Goal: Information Seeking & Learning: Learn about a topic

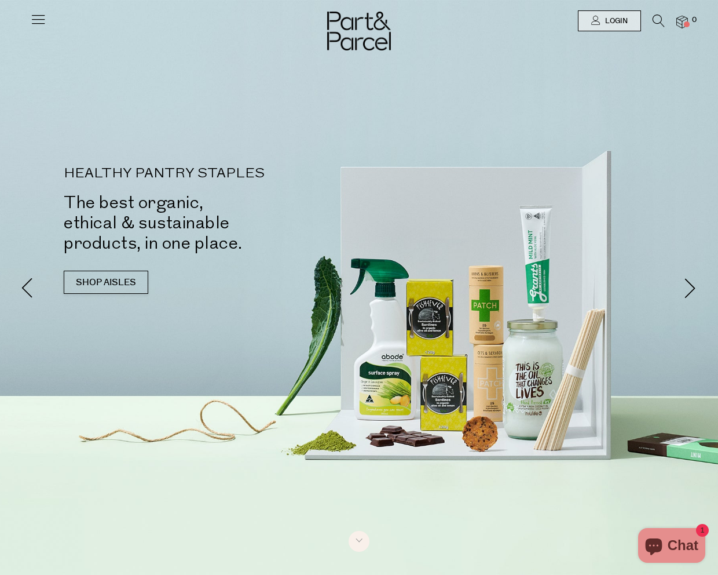
click at [131, 213] on h2 "The best organic, ethical & sustainable products, in one place." at bounding box center [220, 222] width 313 height 61
drag, startPoint x: 68, startPoint y: 173, endPoint x: 207, endPoint y: 253, distance: 160.6
click at [208, 253] on div "HEALTHY PANTRY STAPLES The best organic, ethical & sustainable products, in one…" at bounding box center [220, 210] width 313 height 86
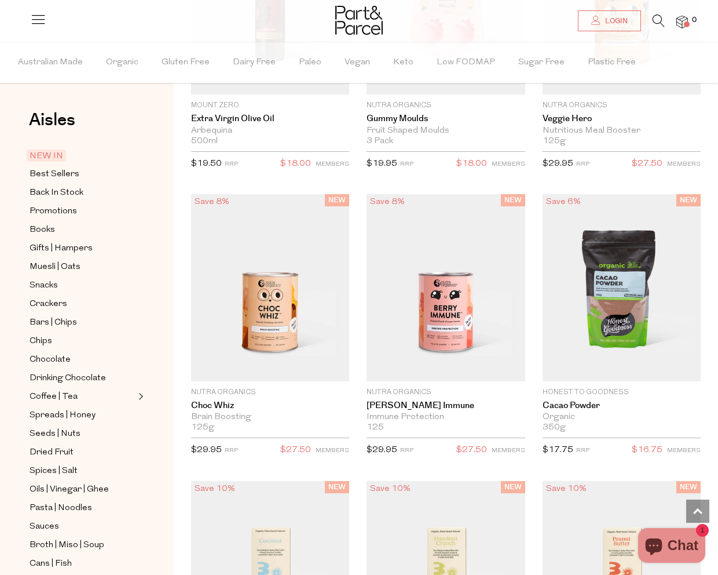
scroll to position [2002, 0]
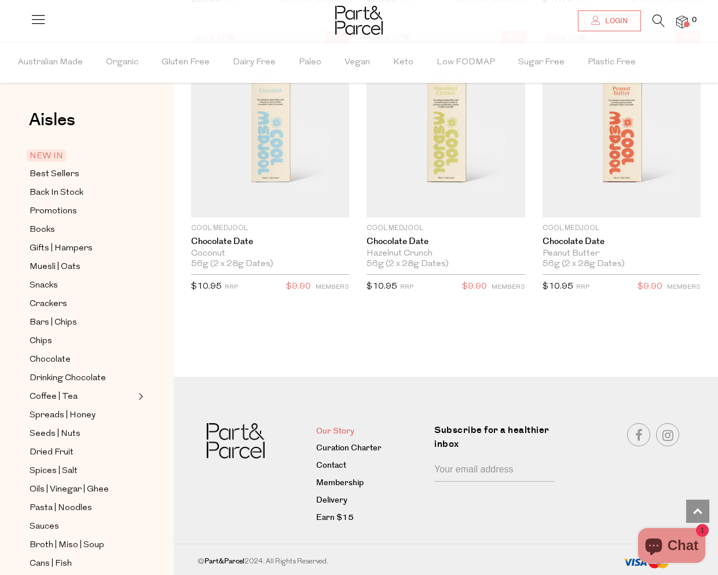
click at [325, 434] on link "Our Story" at bounding box center [371, 432] width 110 height 14
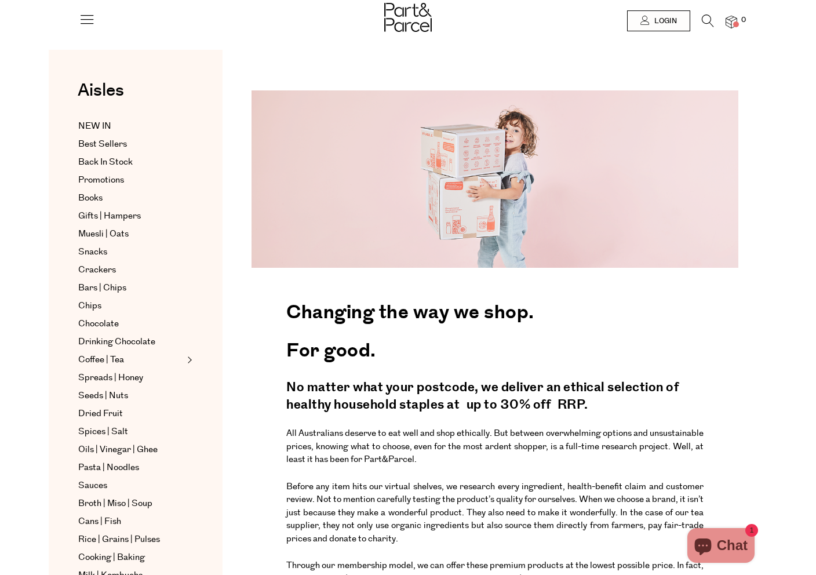
scroll to position [179, 0]
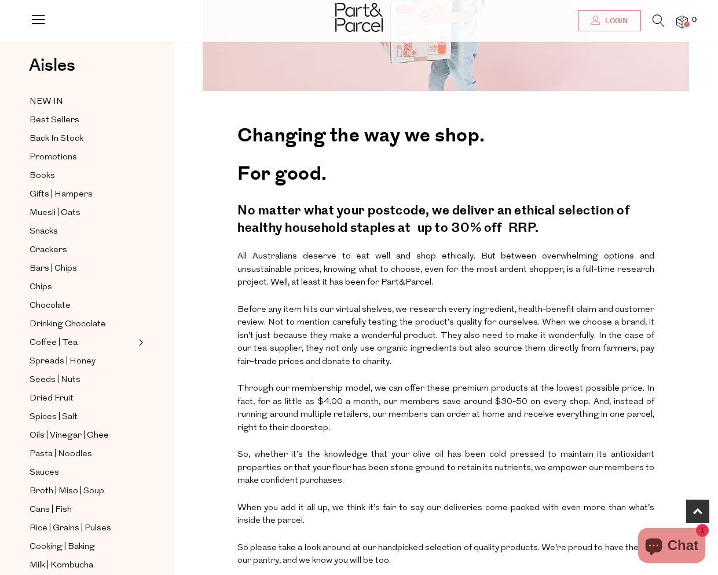
click at [564, 226] on h4 "No matter what your postcode, we deliver an ethical selection of healthy househ…" at bounding box center [446, 221] width 417 height 50
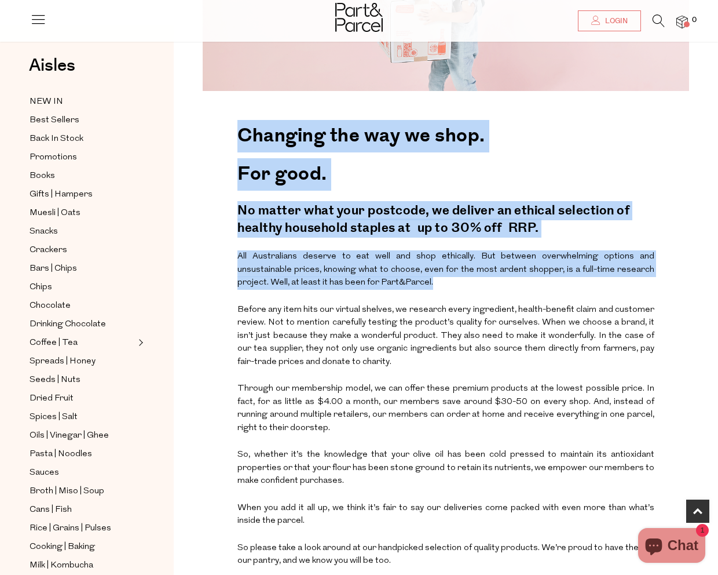
drag, startPoint x: 415, startPoint y: 285, endPoint x: 236, endPoint y: 131, distance: 236.7
copy div "Changing the way we shop. For good. No matter what your postcode, we deliver an…"
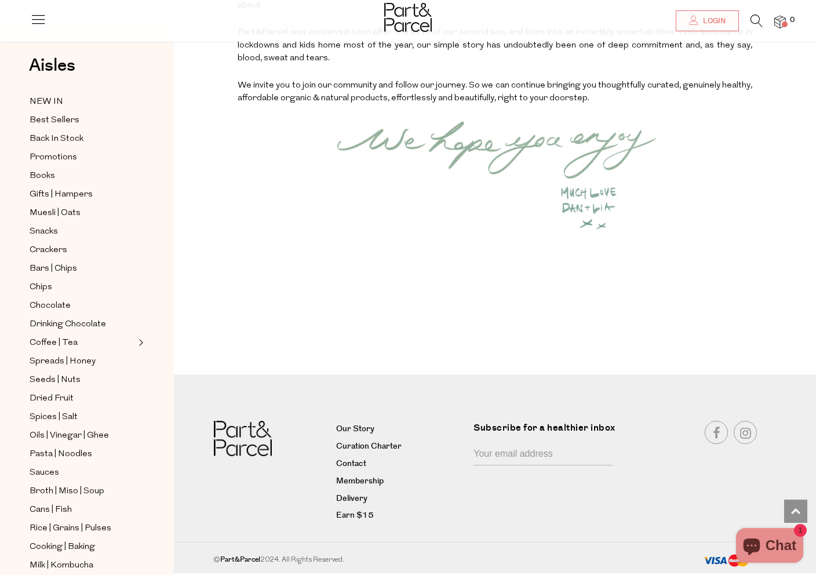
scroll to position [1343, 0]
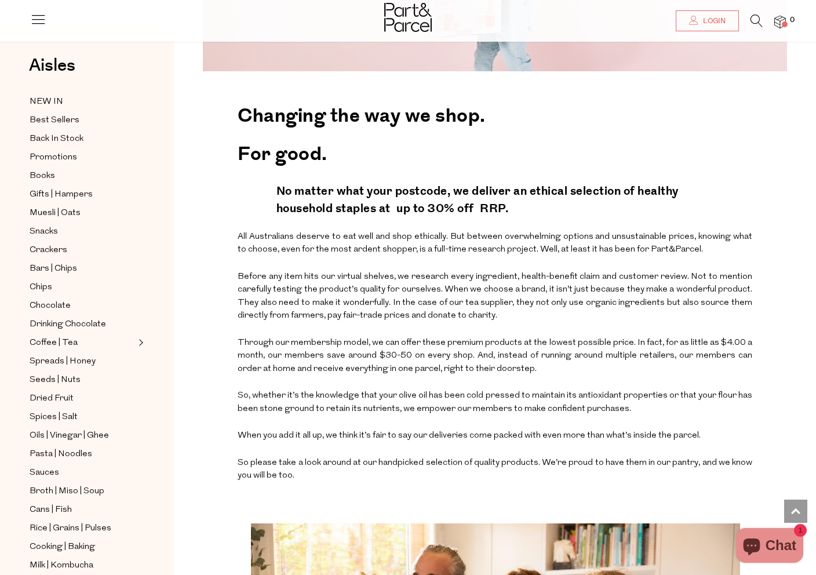
scroll to position [217, 0]
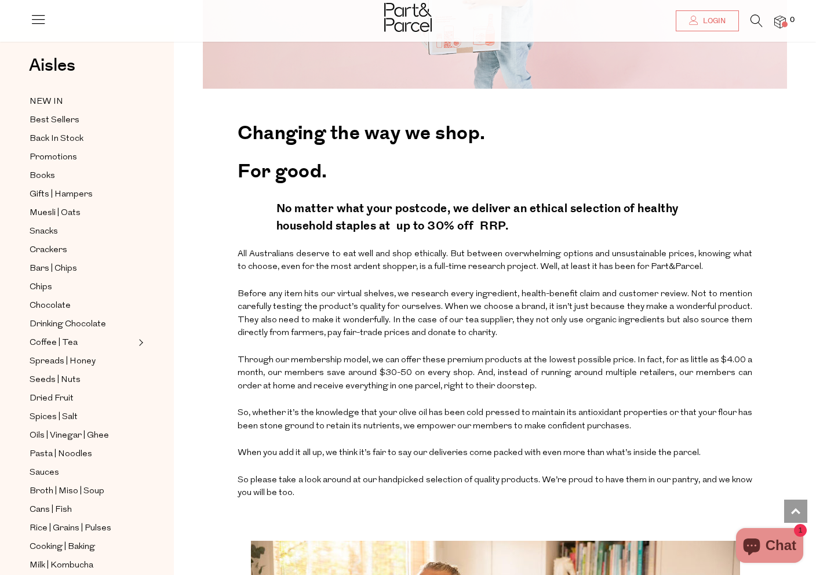
click at [312, 495] on p "So please take a look around at our handpicked selection of quality products. W…" at bounding box center [495, 487] width 515 height 34
drag, startPoint x: 309, startPoint y: 495, endPoint x: 215, endPoint y: 247, distance: 265.2
copy div "All Australians deserve to eat well and shop ethically. But between overwhelmin…"
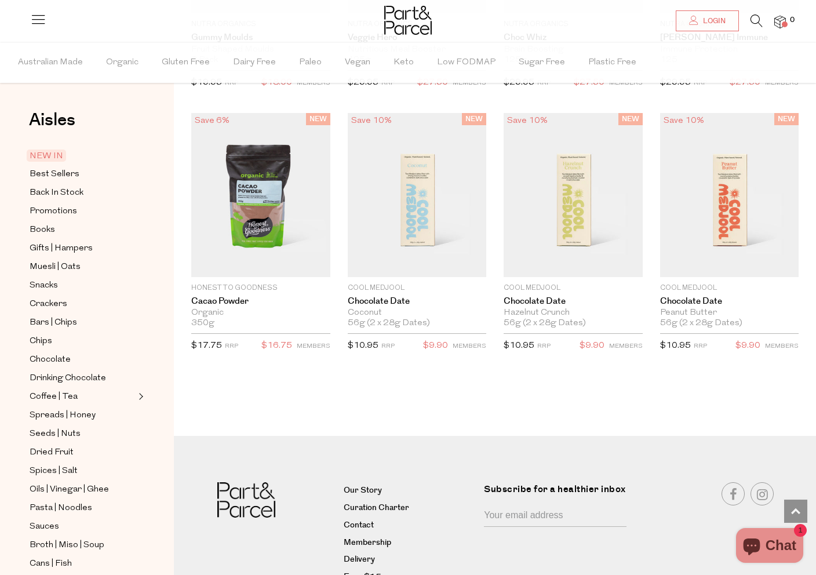
scroll to position [1645, 0]
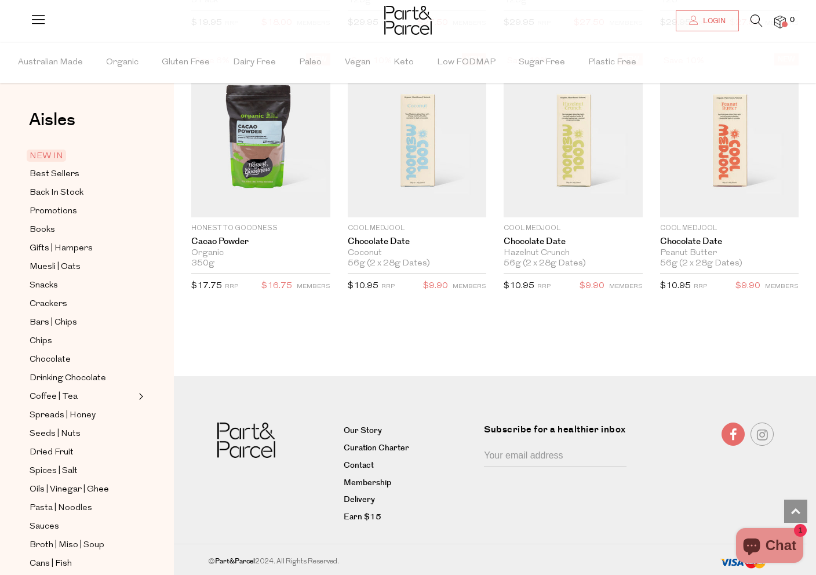
click at [729, 435] on link at bounding box center [732, 433] width 23 height 23
click at [769, 435] on link at bounding box center [761, 433] width 23 height 23
